Goal: Check status: Check status

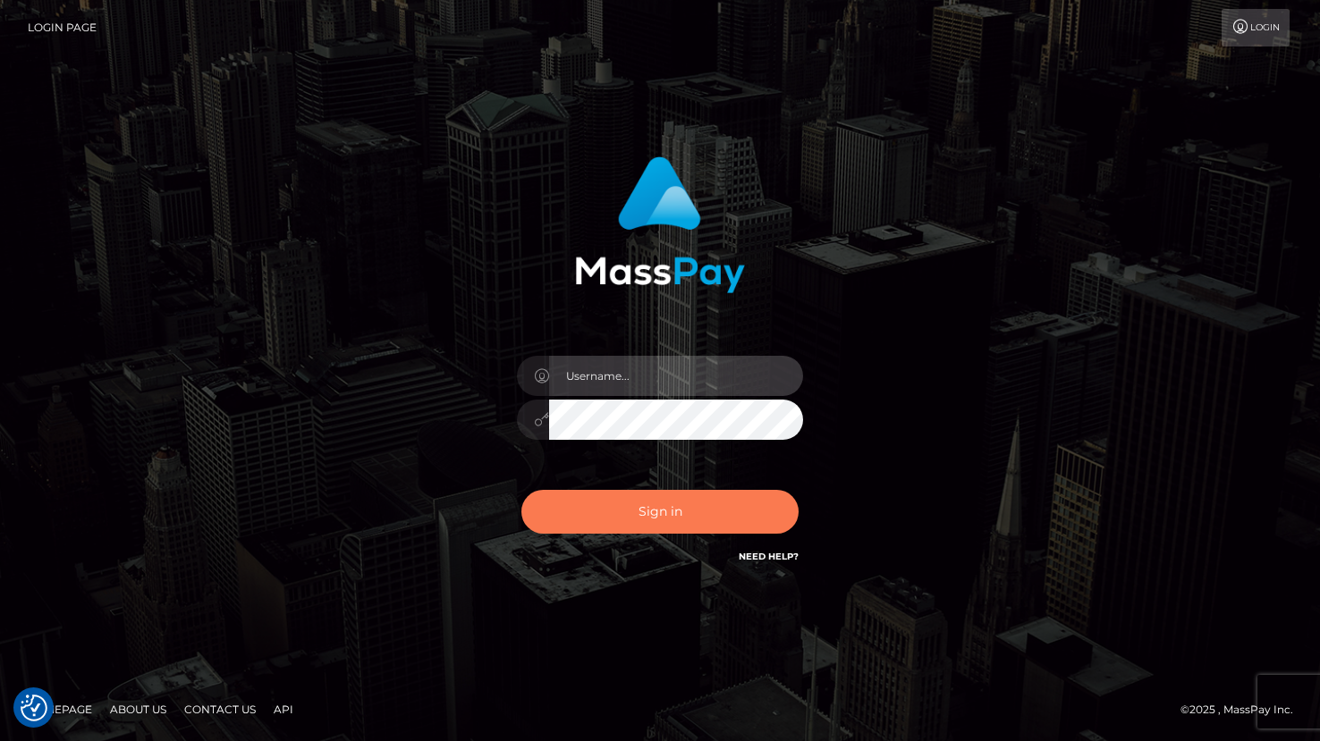
type input "grace.rush"
click at [678, 517] on button "Sign in" at bounding box center [659, 512] width 277 height 44
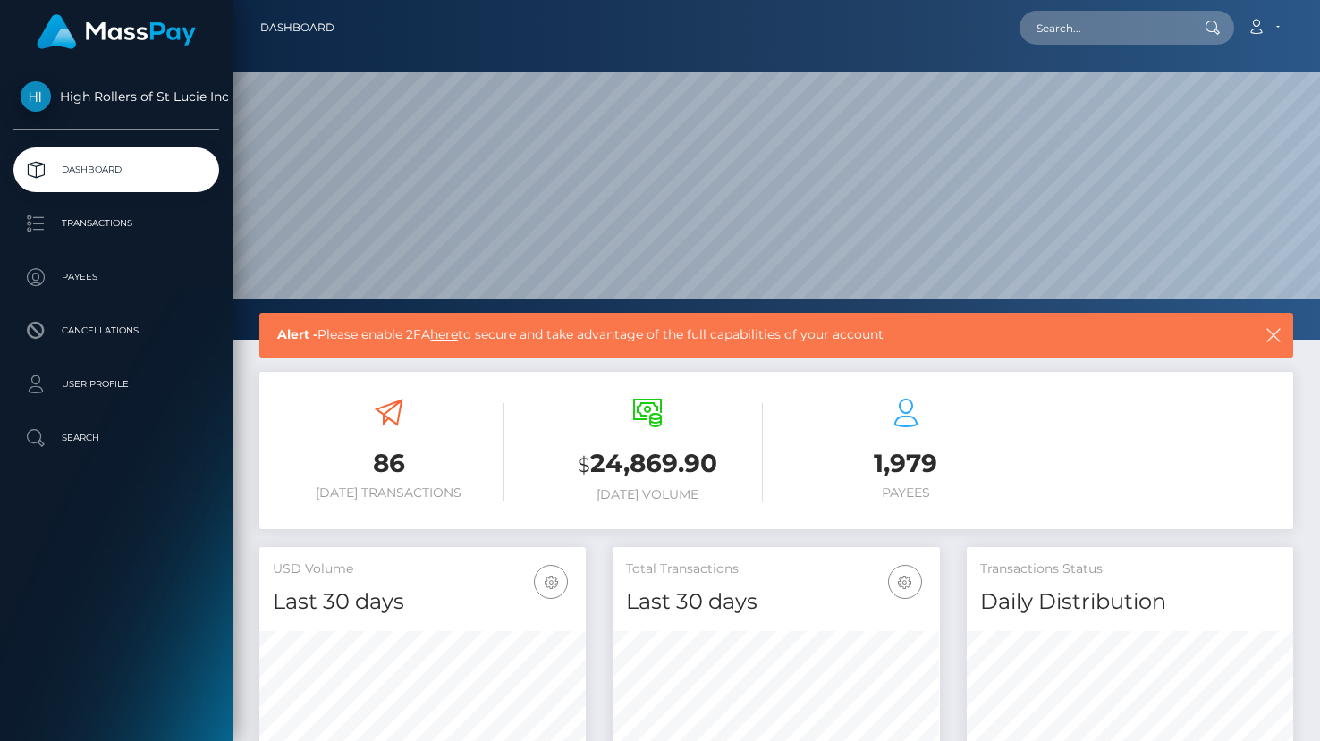
scroll to position [316, 326]
click at [140, 221] on p "Transactions" at bounding box center [116, 223] width 191 height 27
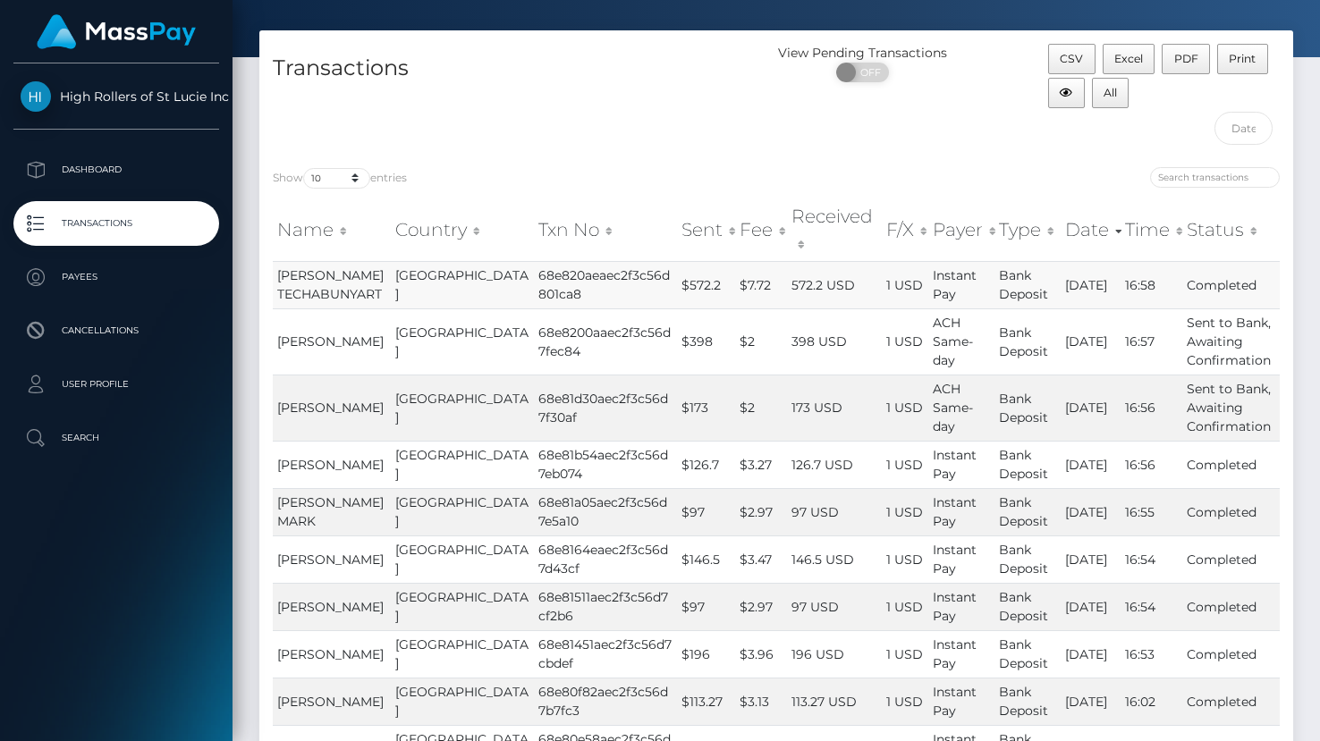
scroll to position [64, 0]
